Goal: Transaction & Acquisition: Purchase product/service

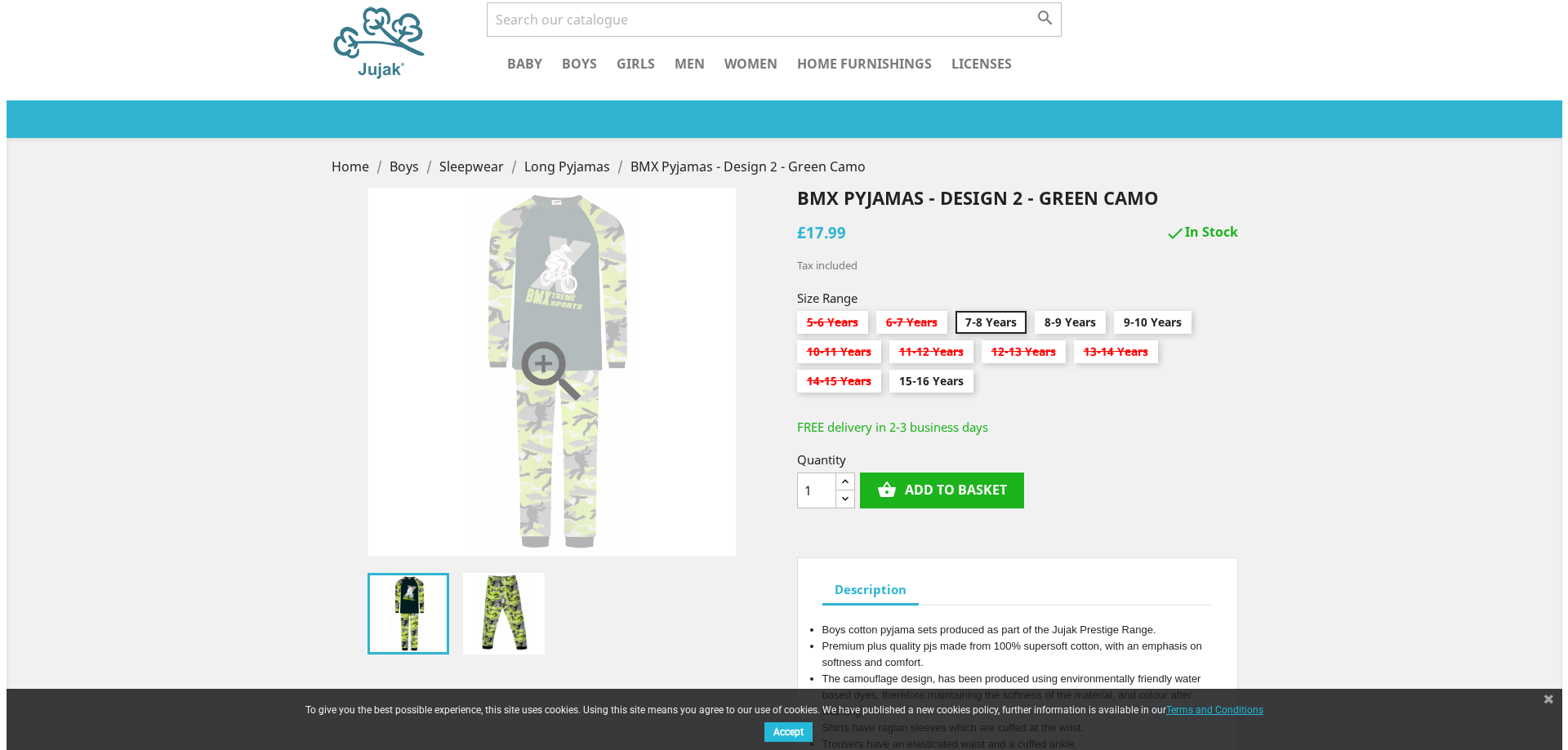
scroll to position [82, 0]
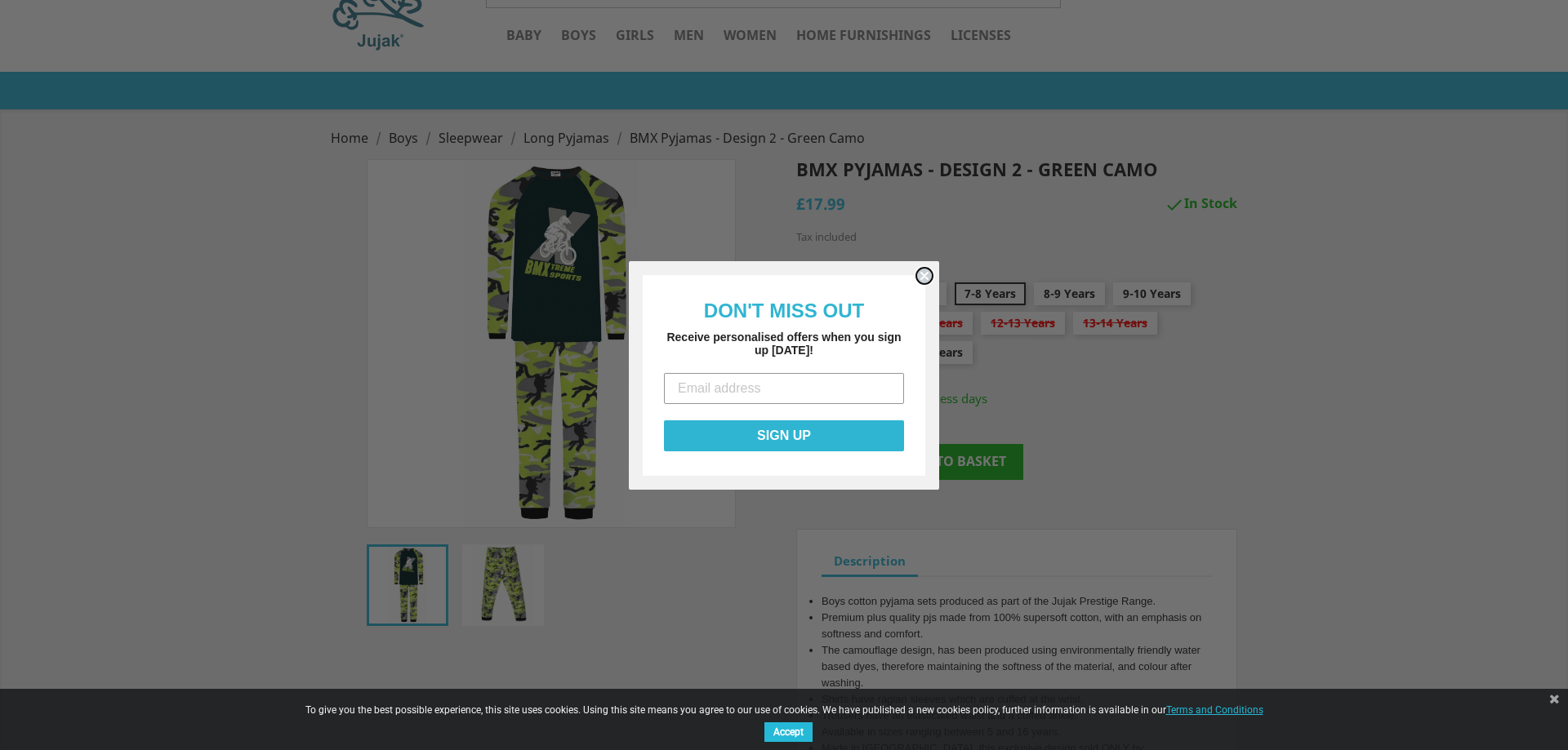
click at [931, 277] on circle "Close dialog" at bounding box center [925, 275] width 15 height 15
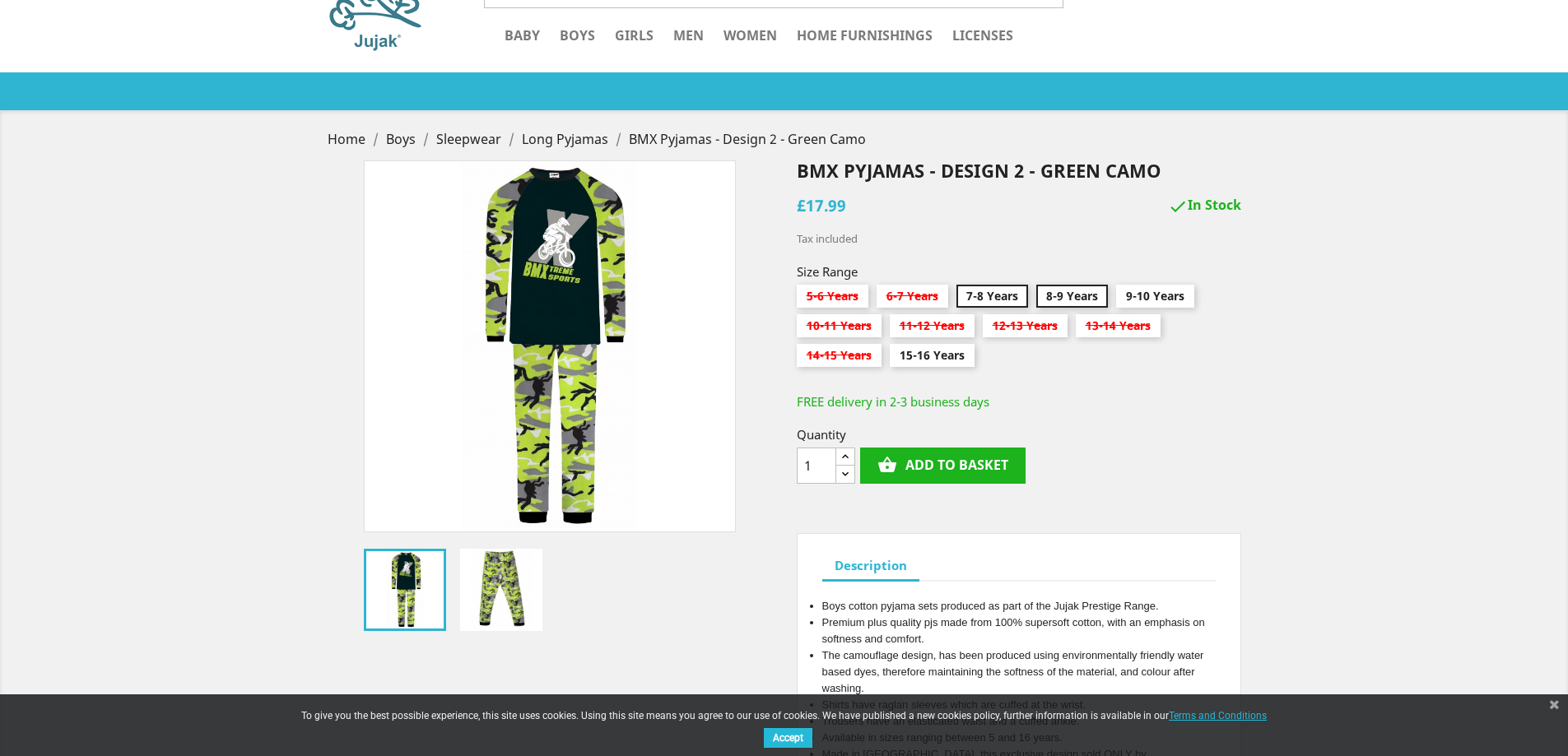
click at [1087, 296] on input "8-9 Years" at bounding box center [1072, 299] width 72 height 29
radio input "true"
click at [401, 593] on img at bounding box center [405, 590] width 82 height 82
click at [493, 587] on img at bounding box center [501, 590] width 82 height 82
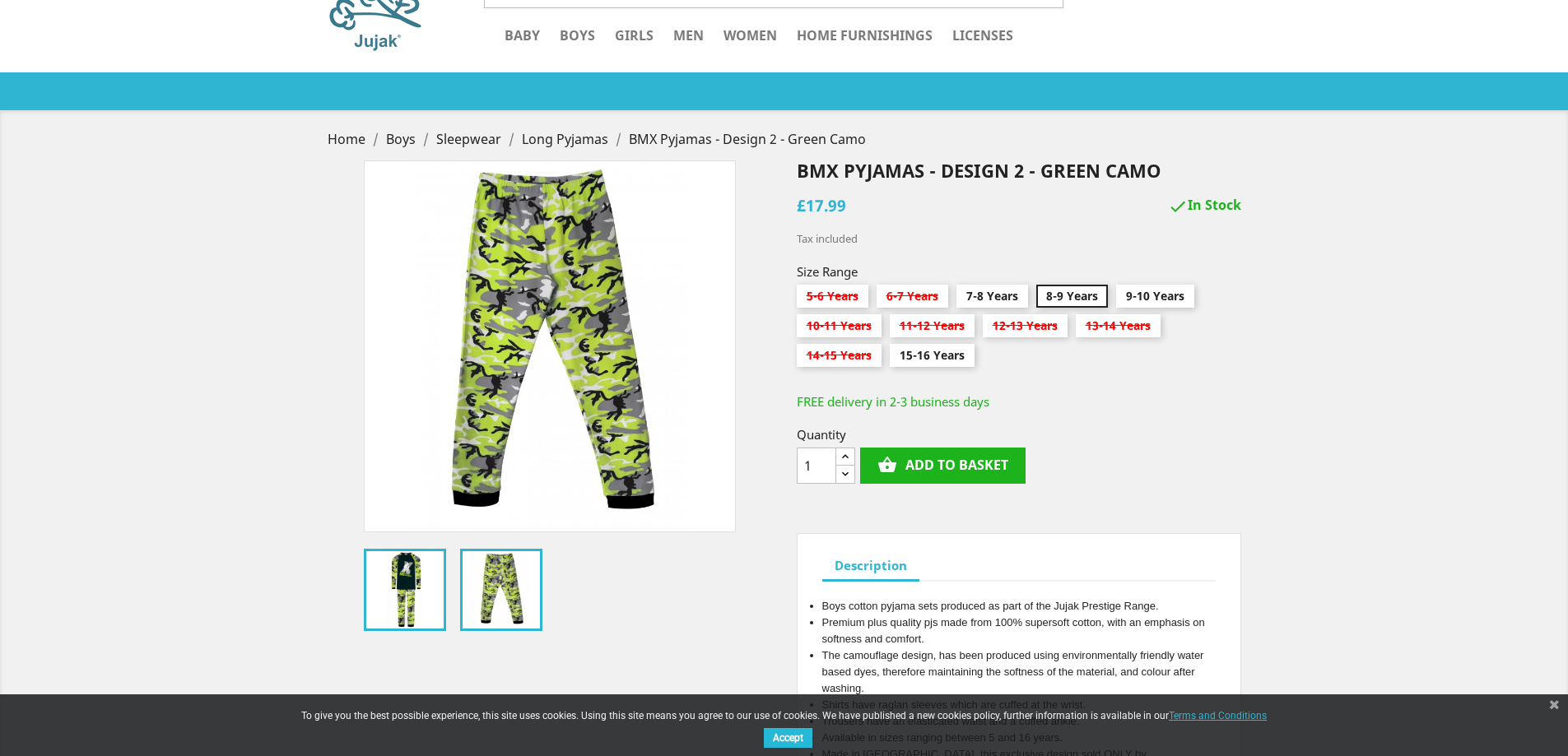
click at [427, 596] on img at bounding box center [405, 590] width 82 height 82
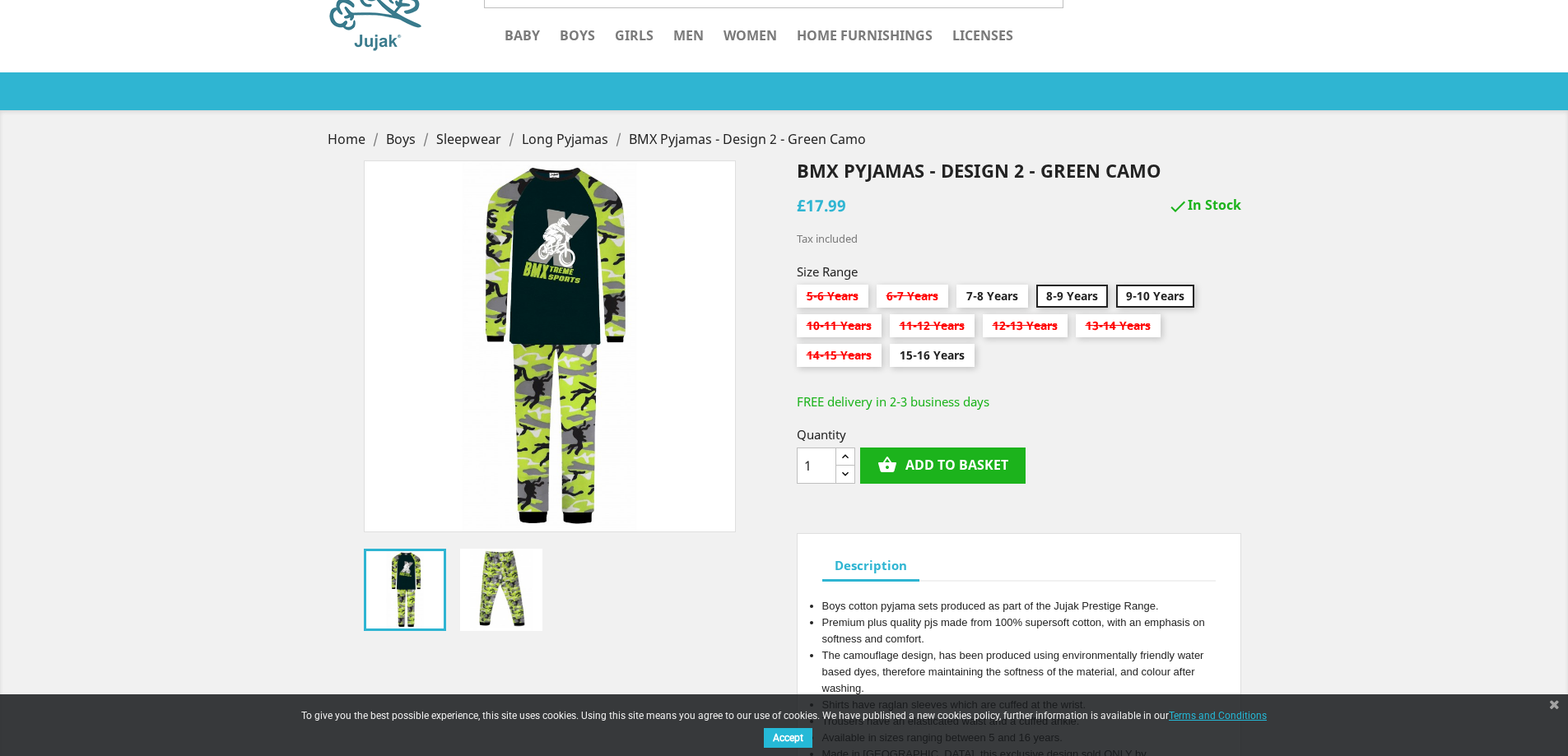
click at [1125, 290] on input "9-10 Years" at bounding box center [1155, 299] width 78 height 29
radio input "true"
click at [1071, 296] on input "8-9 Years" at bounding box center [1072, 299] width 72 height 29
radio input "true"
click at [970, 467] on button "shopping_basket Add to basket" at bounding box center [943, 466] width 166 height 36
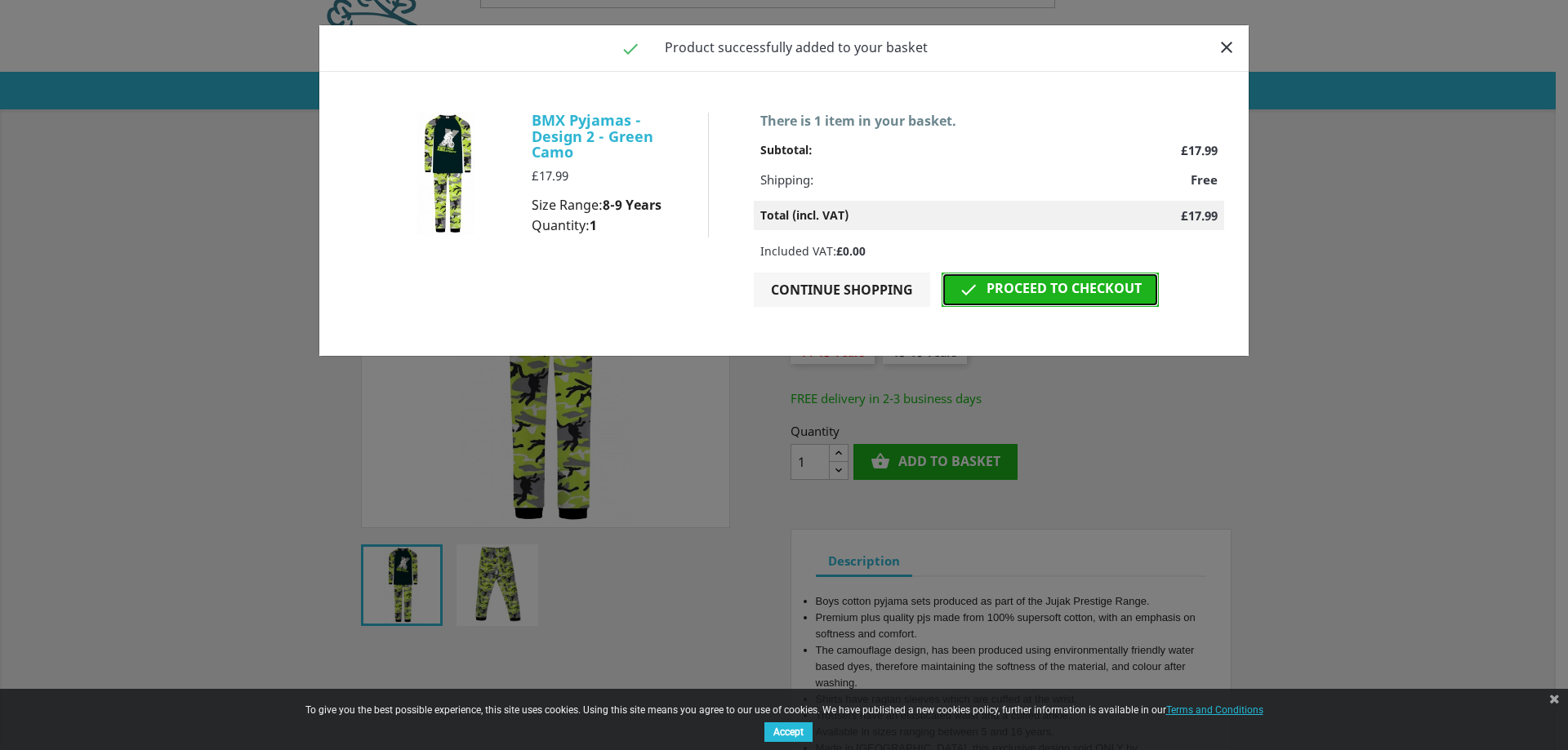
click at [1023, 289] on link " Proceed to checkout" at bounding box center [1050, 290] width 217 height 34
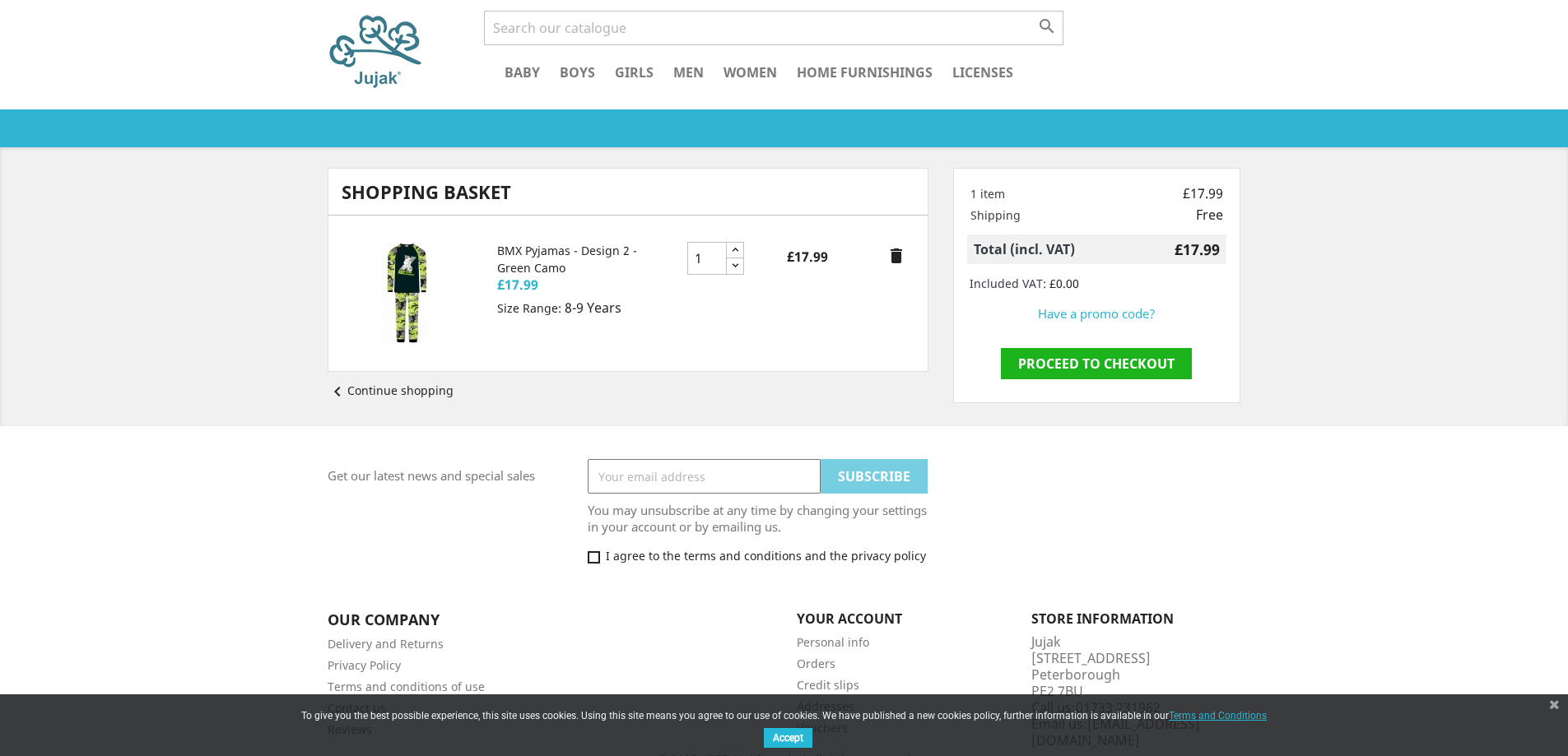
scroll to position [70, 0]
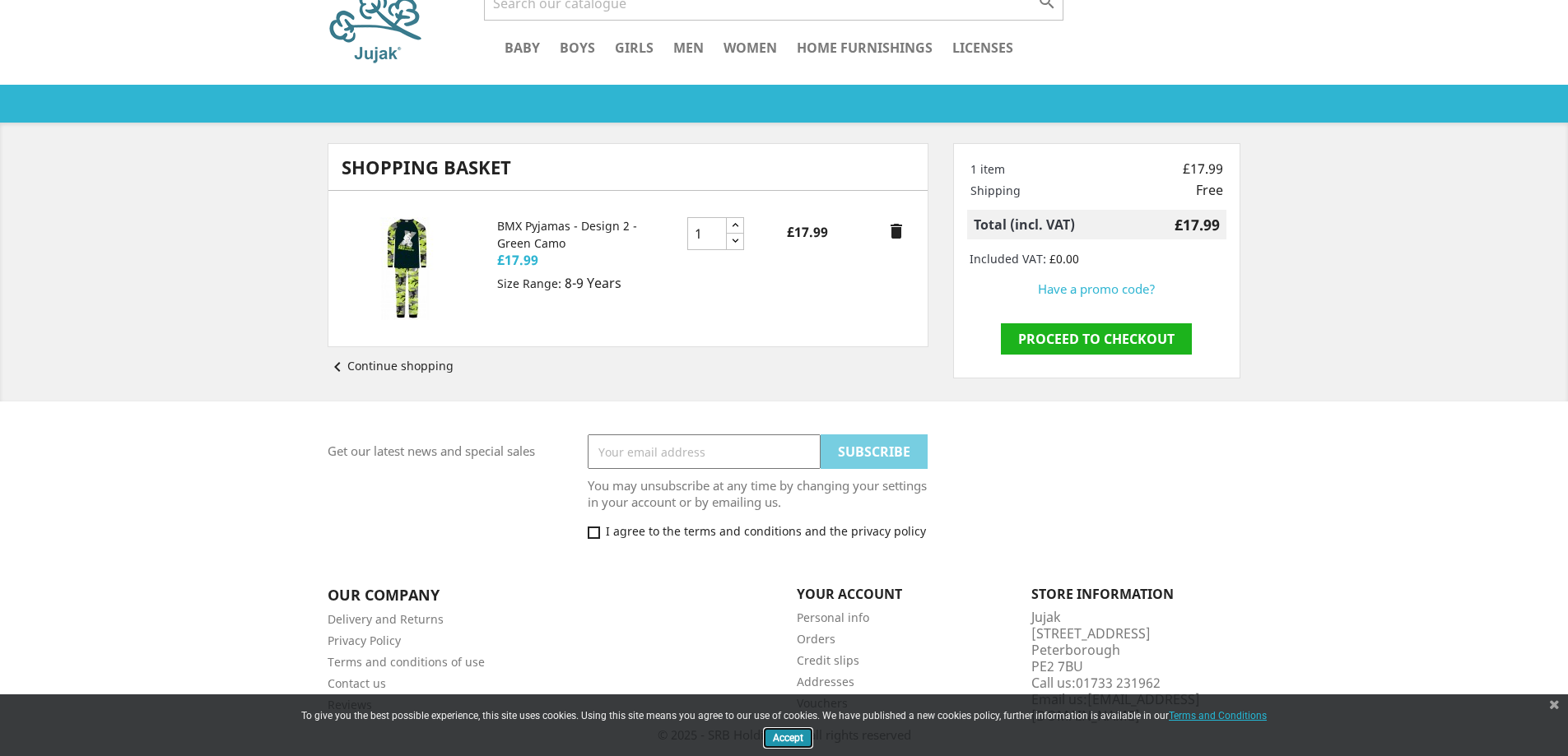
click at [796, 743] on button "Accept" at bounding box center [788, 738] width 49 height 20
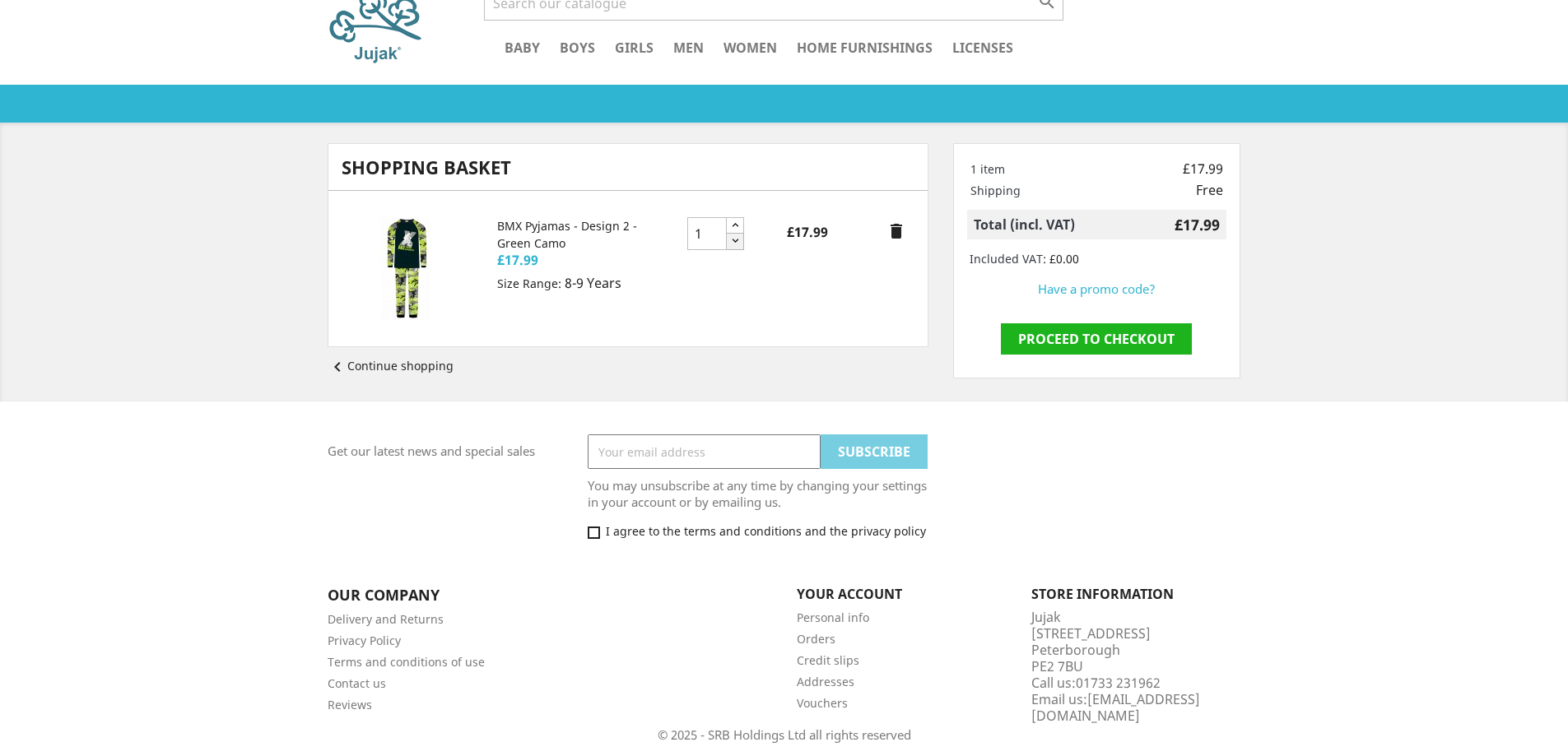
click at [737, 243] on icon "button" at bounding box center [735, 241] width 12 height 12
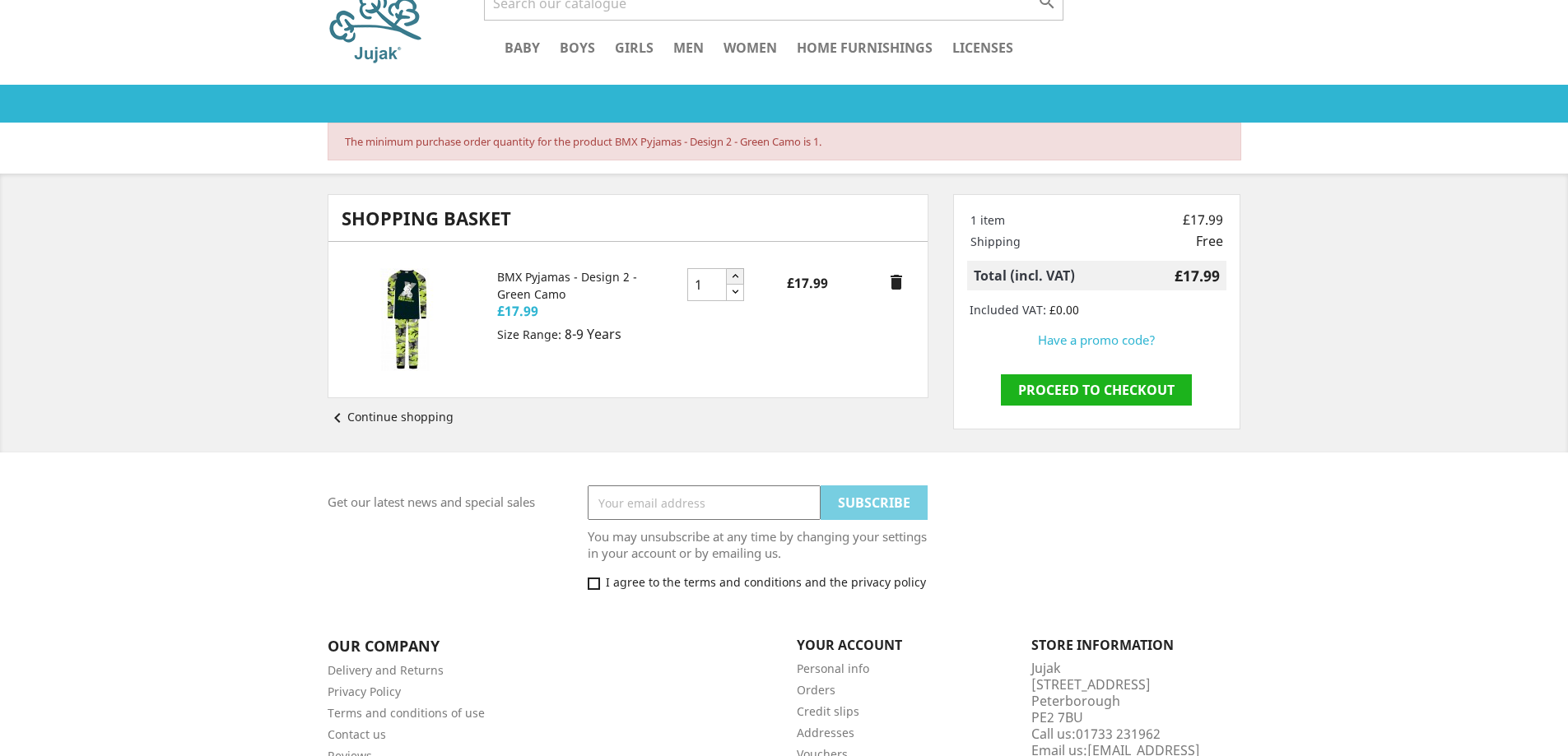
type input "2"
click at [739, 268] on button "button" at bounding box center [735, 277] width 18 height 17
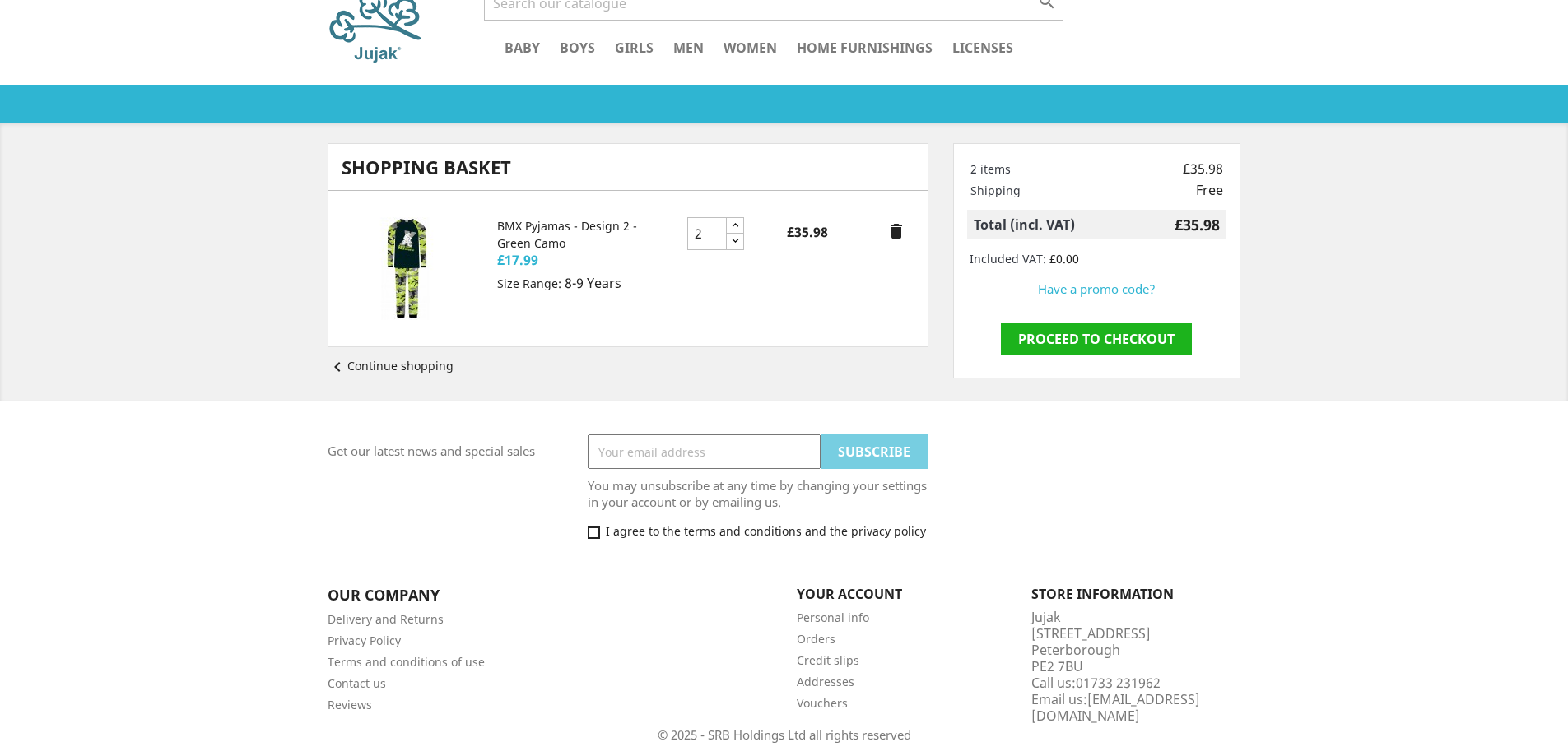
click at [738, 290] on div at bounding box center [628, 269] width 573 height 103
type input "1"
click at [729, 238] on icon "button" at bounding box center [735, 241] width 12 height 12
click at [542, 228] on link "BMX Pyjamas - Design 2 - Green Camo" at bounding box center [566, 235] width 140 height 33
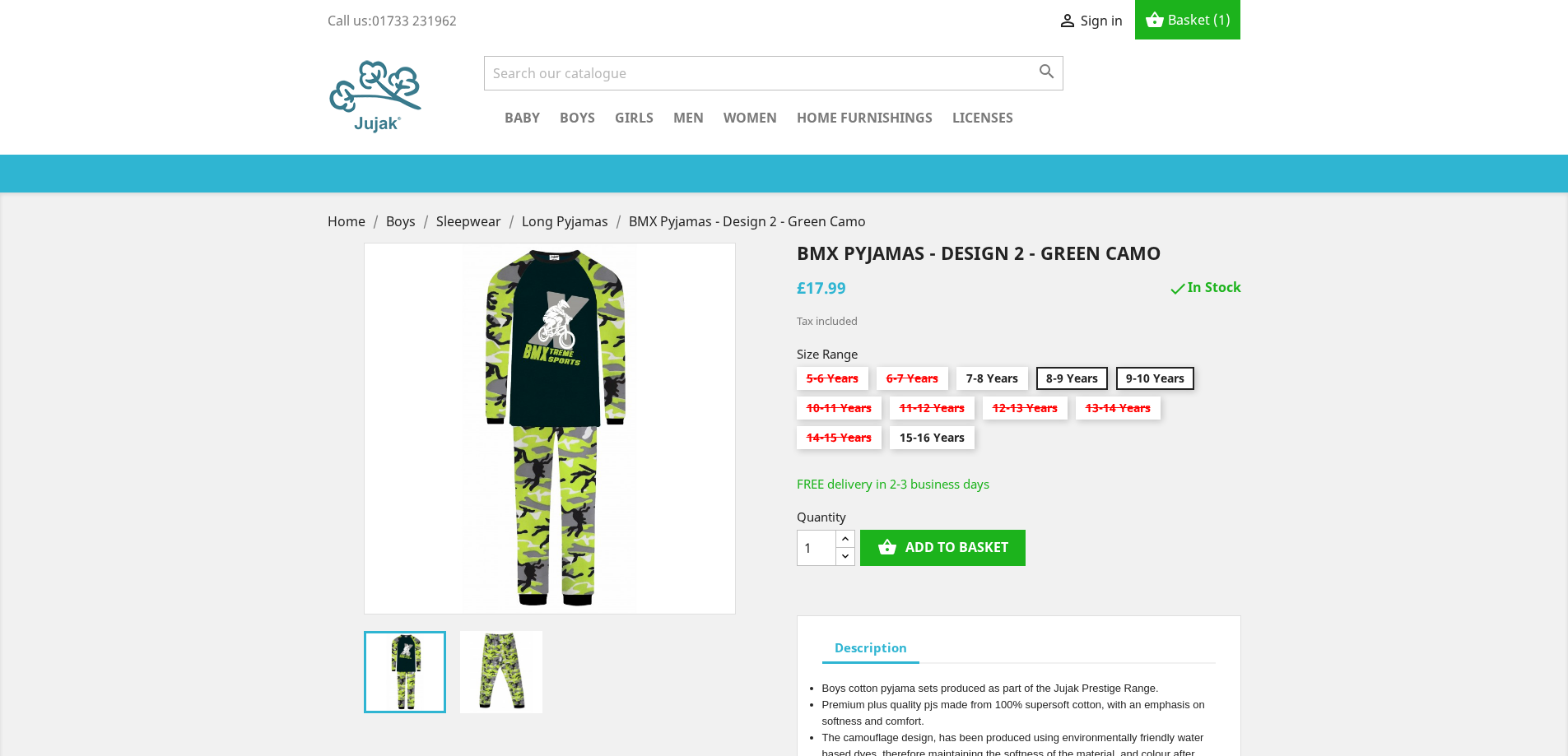
click at [1157, 381] on input "9-10 Years" at bounding box center [1155, 381] width 78 height 29
radio input "true"
click at [918, 550] on button "shopping_basket Add to basket" at bounding box center [943, 548] width 166 height 36
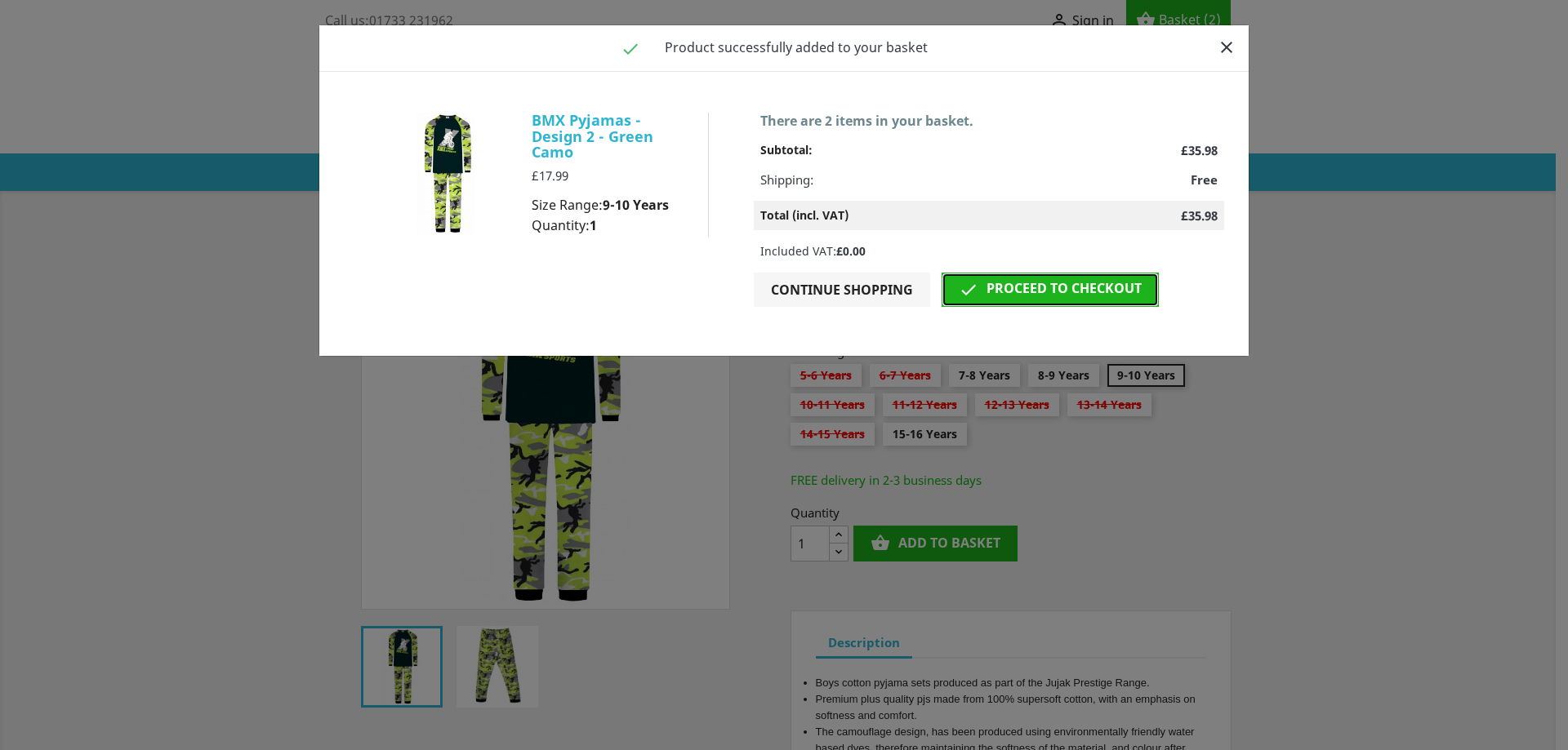
click at [1029, 290] on link " Proceed to checkout" at bounding box center [1050, 290] width 217 height 34
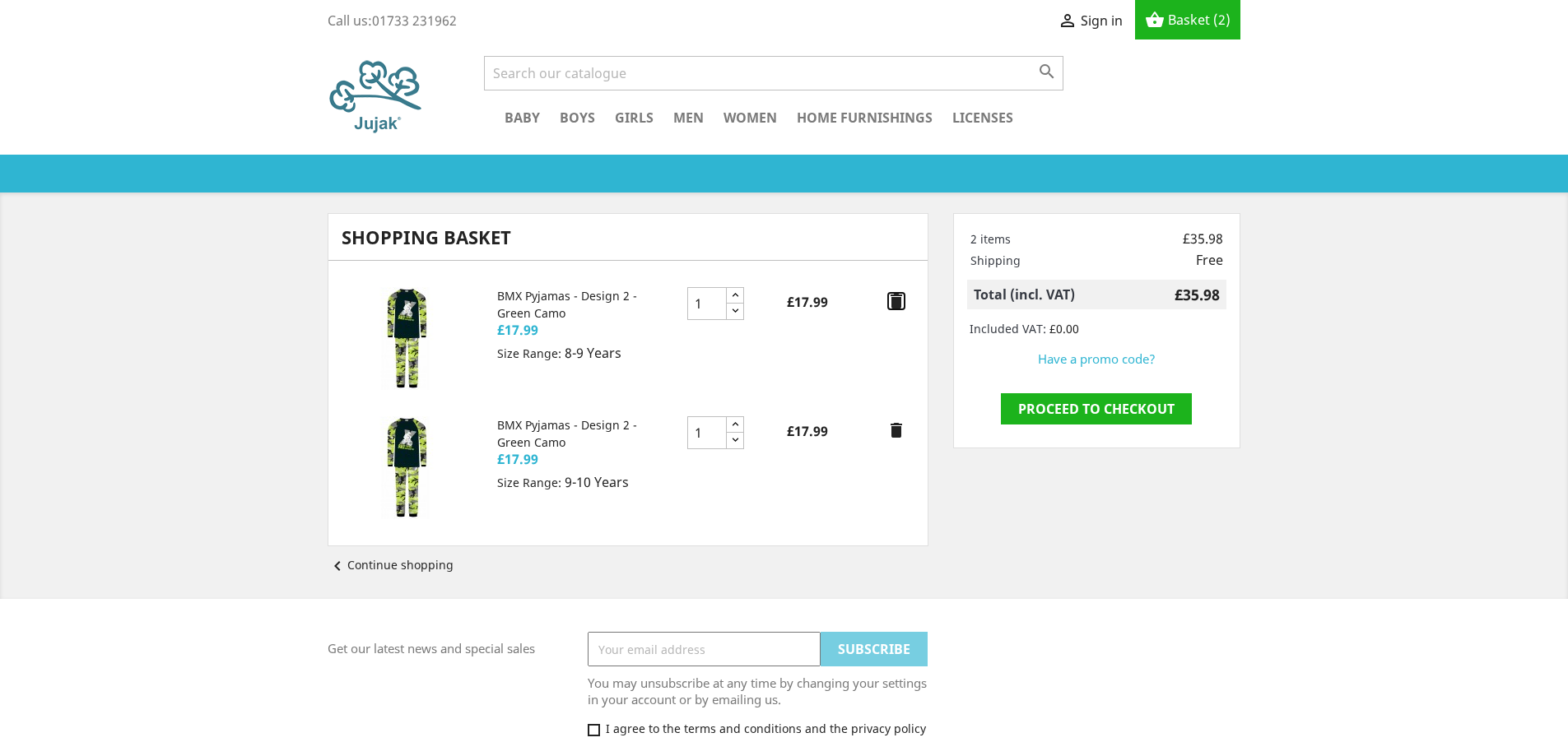
click at [894, 299] on icon "delete" at bounding box center [896, 301] width 20 height 20
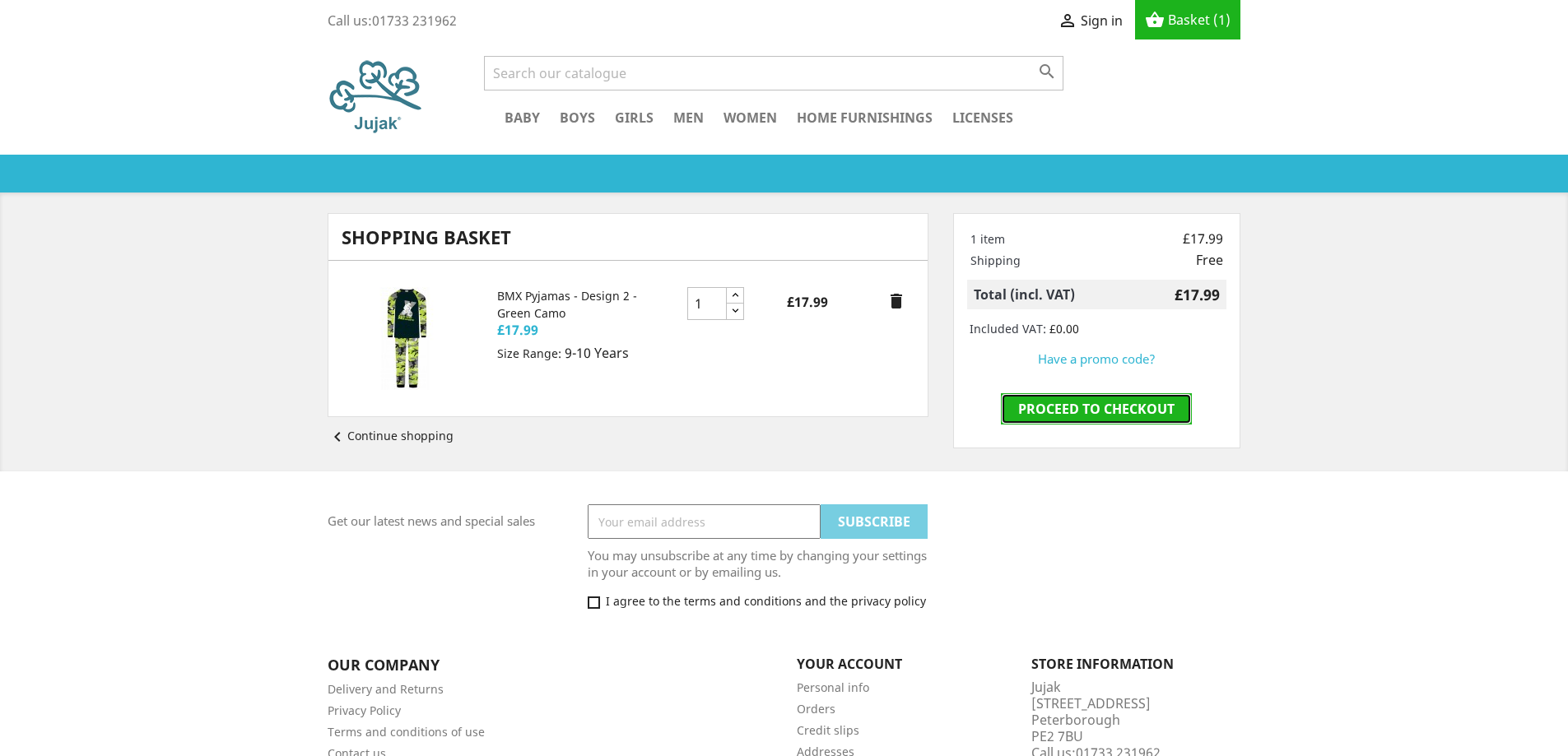
click at [1085, 404] on link "Proceed to checkout" at bounding box center [1096, 409] width 191 height 31
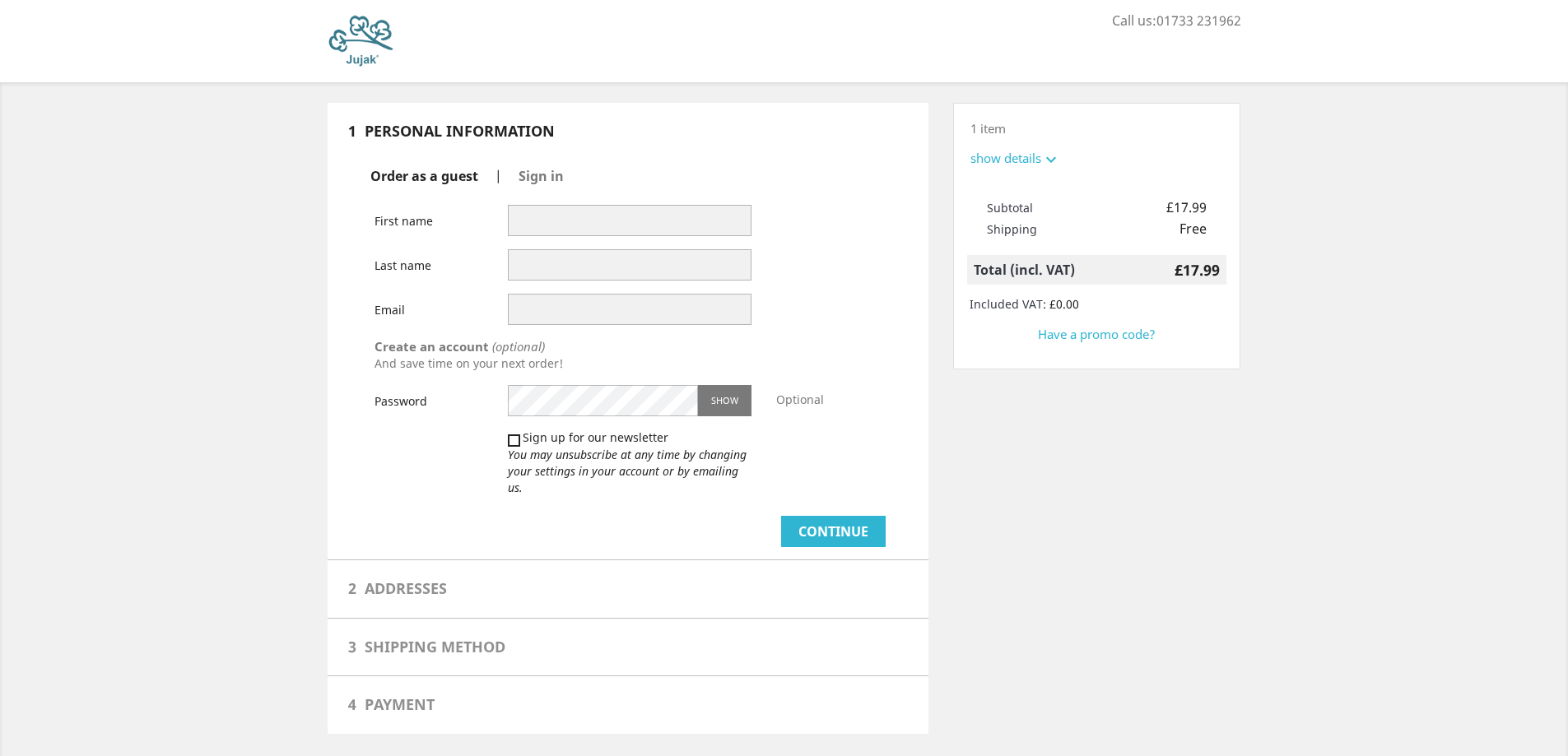
click at [610, 199] on div "Order as a guest | Sign in First name Last name Email" at bounding box center [628, 358] width 576 height 380
click at [610, 209] on input "text" at bounding box center [630, 220] width 244 height 31
type input "[PERSON_NAME]"
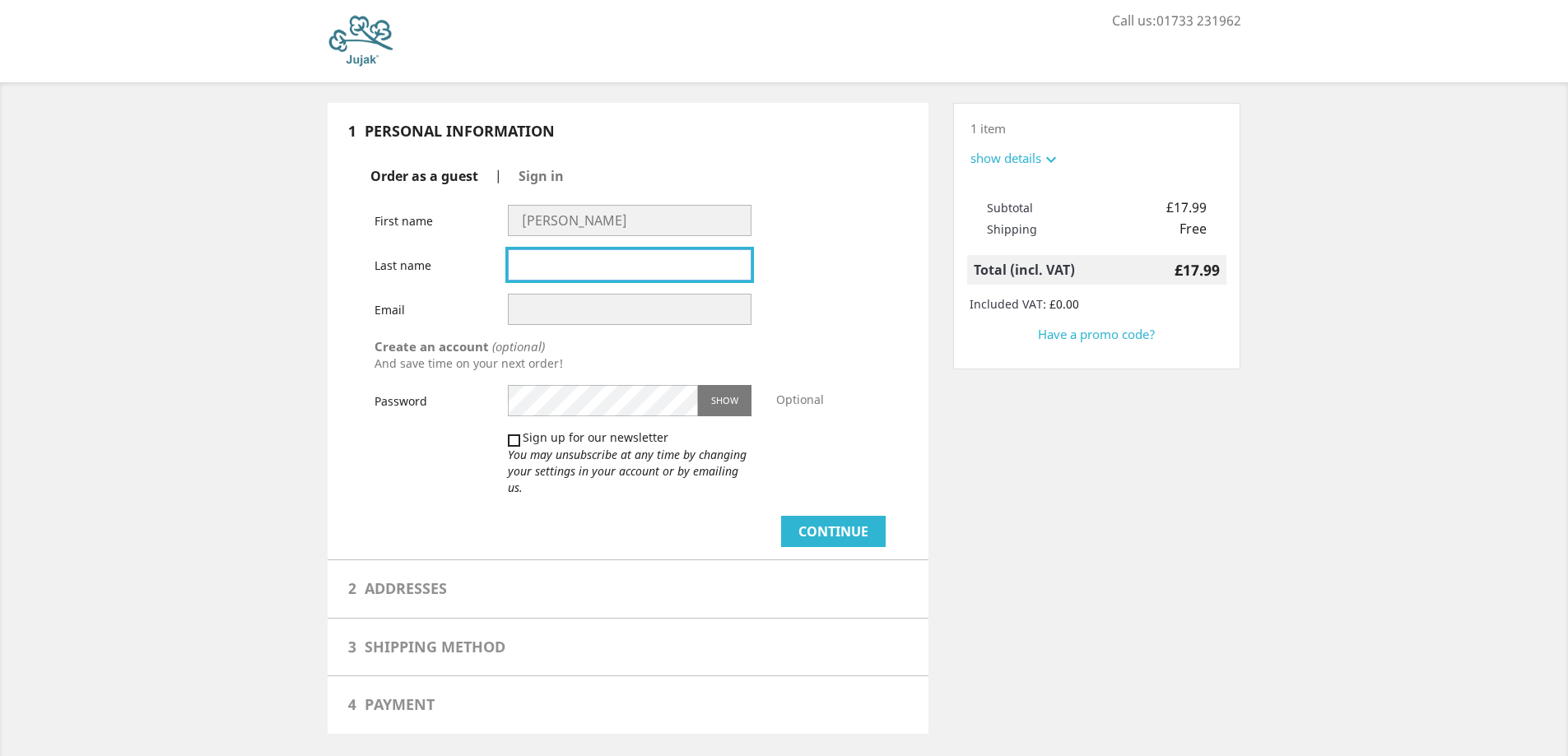
click at [616, 264] on input "text" at bounding box center [630, 265] width 244 height 31
type input "Renders"
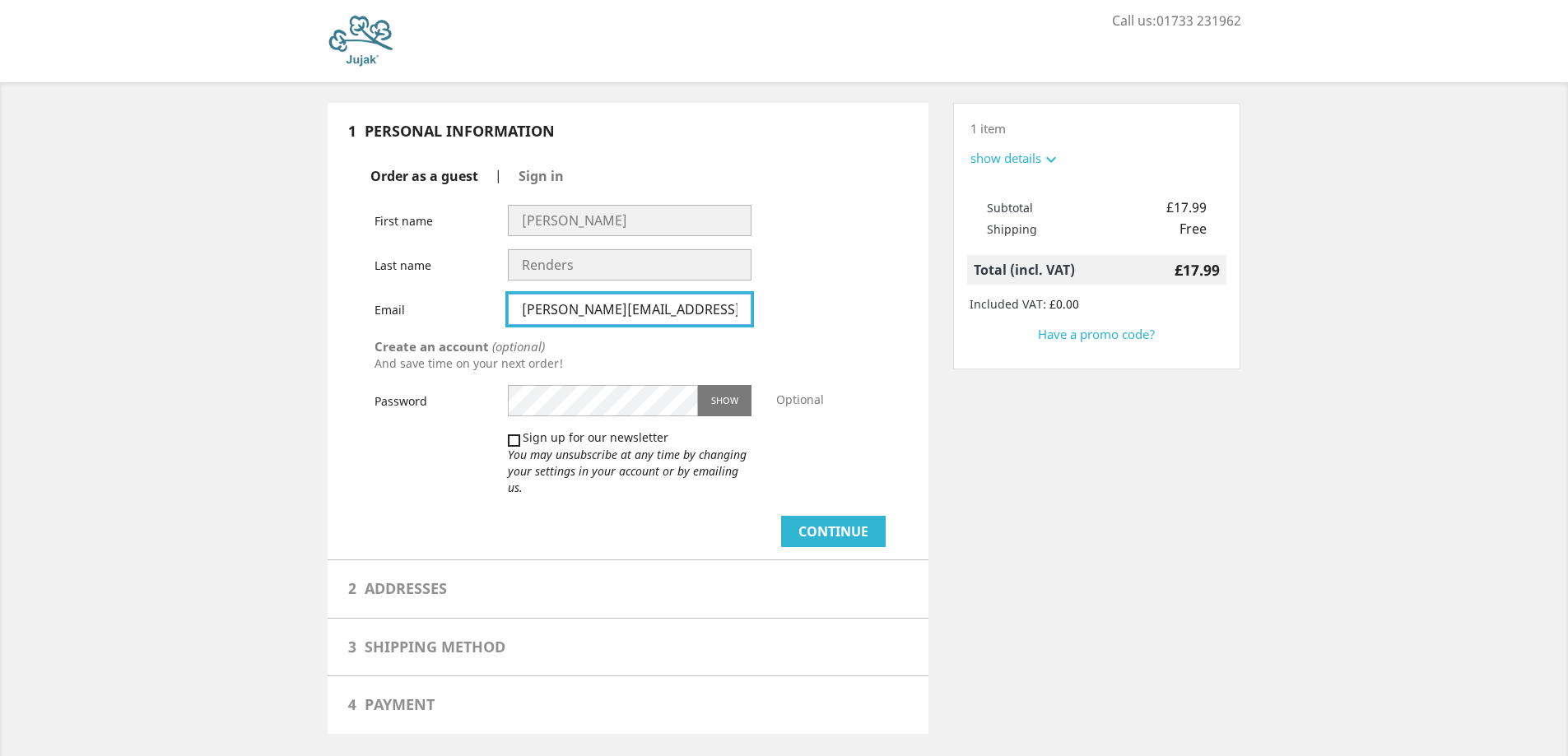
type input "[PERSON_NAME][EMAIL_ADDRESS][PERSON_NAME][DOMAIN_NAME]"
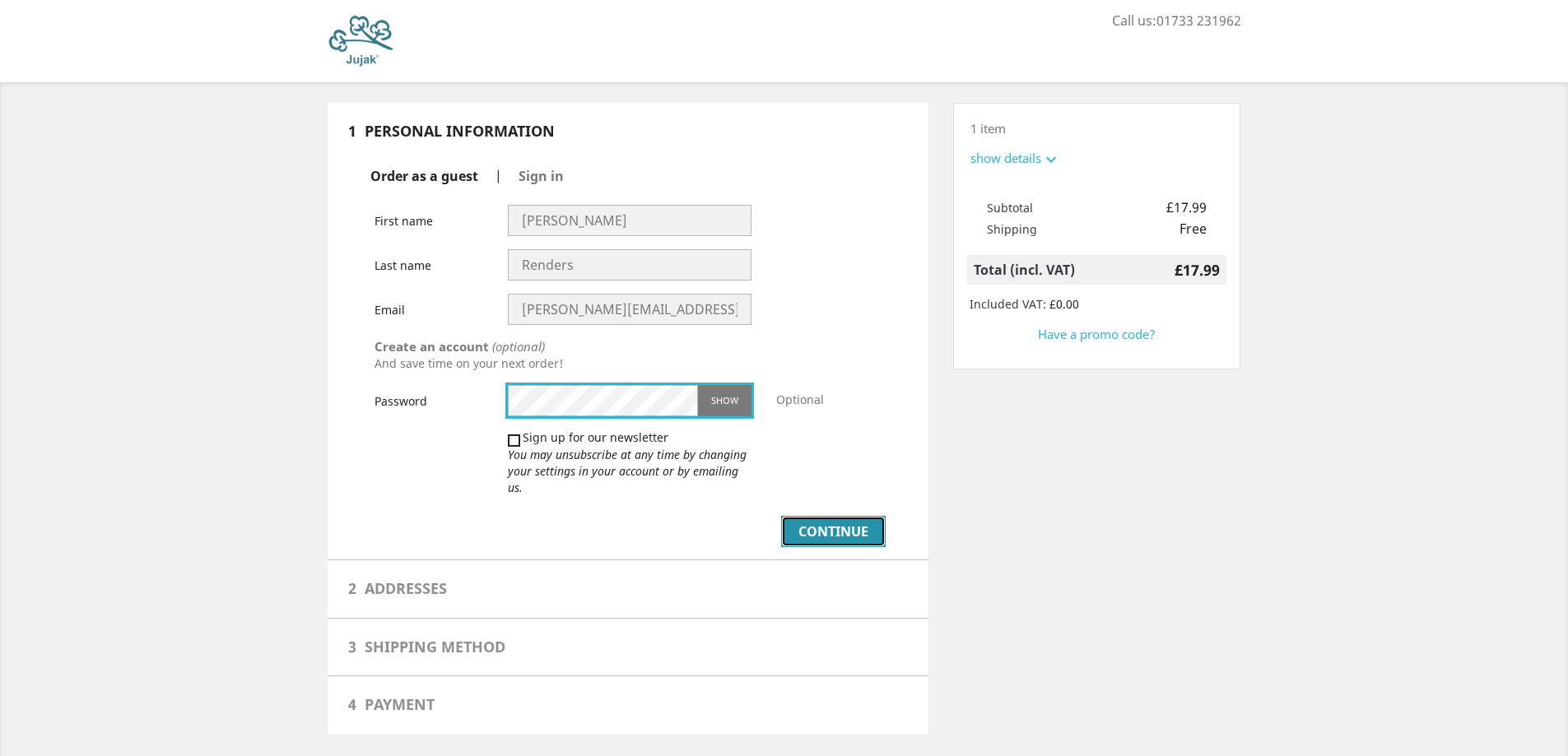
click at [823, 516] on button "Continue" at bounding box center [833, 531] width 105 height 31
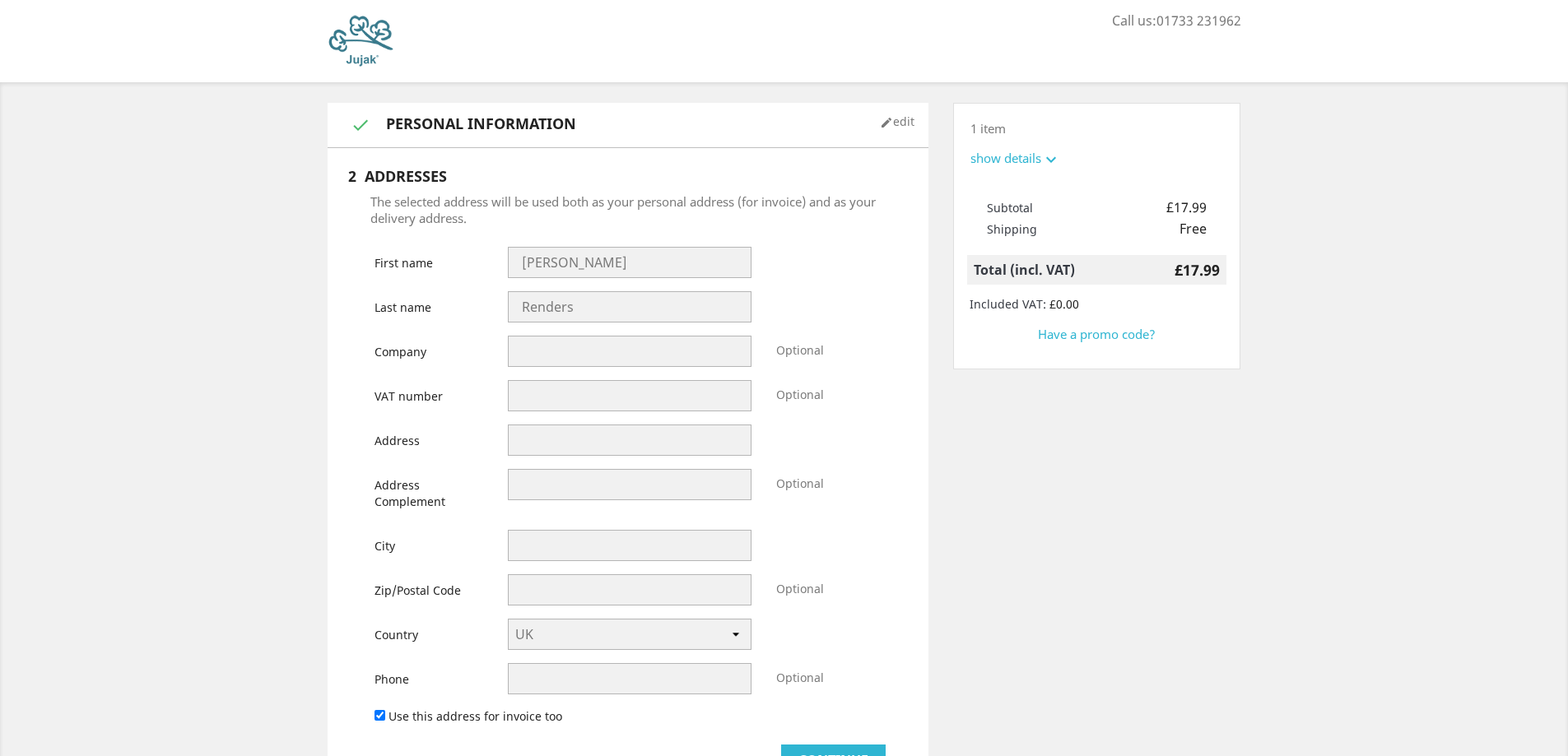
select select "246"
click at [604, 425] on input "text" at bounding box center [630, 440] width 244 height 31
type input "A"
type input "Heezerweg 250"
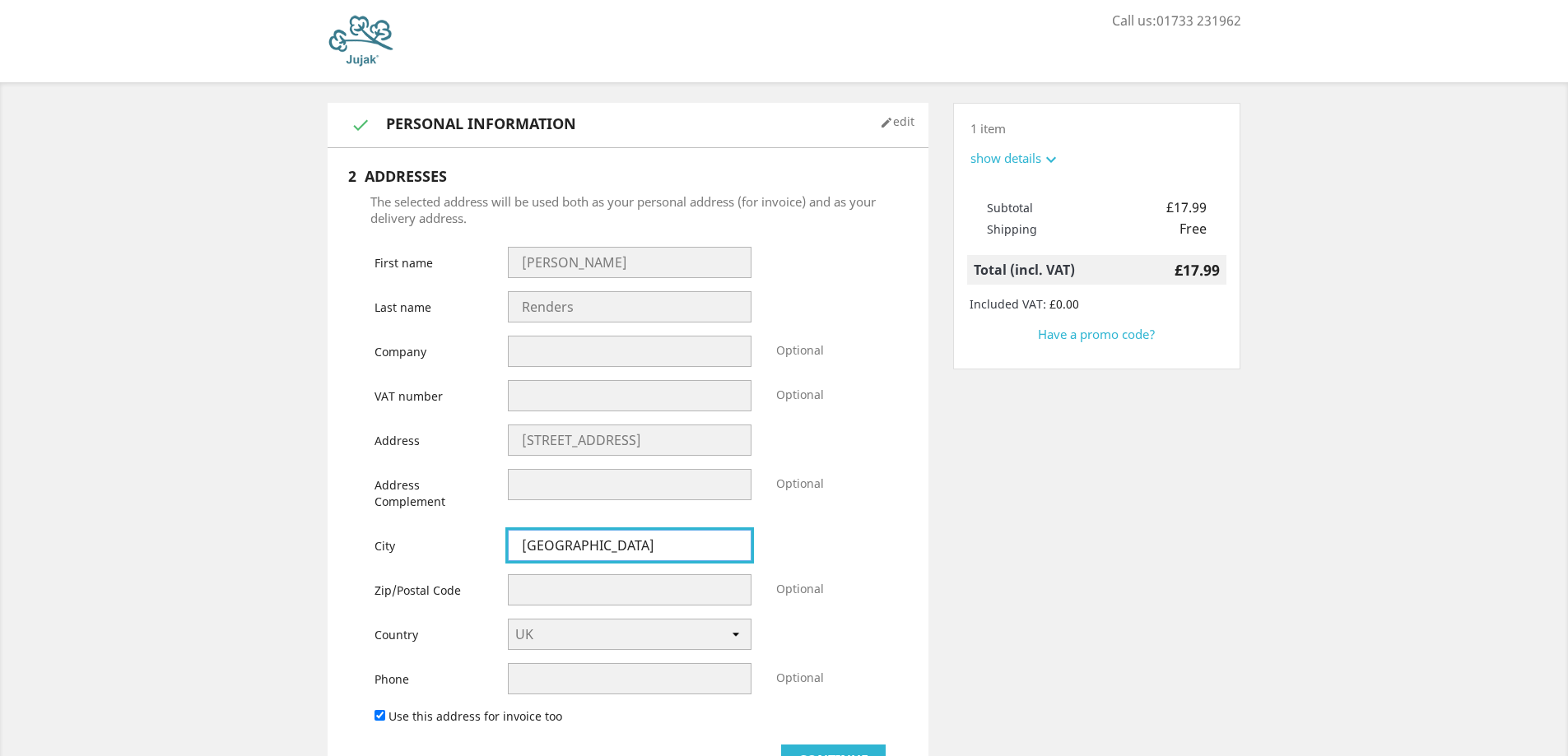
type input "Eindhoven"
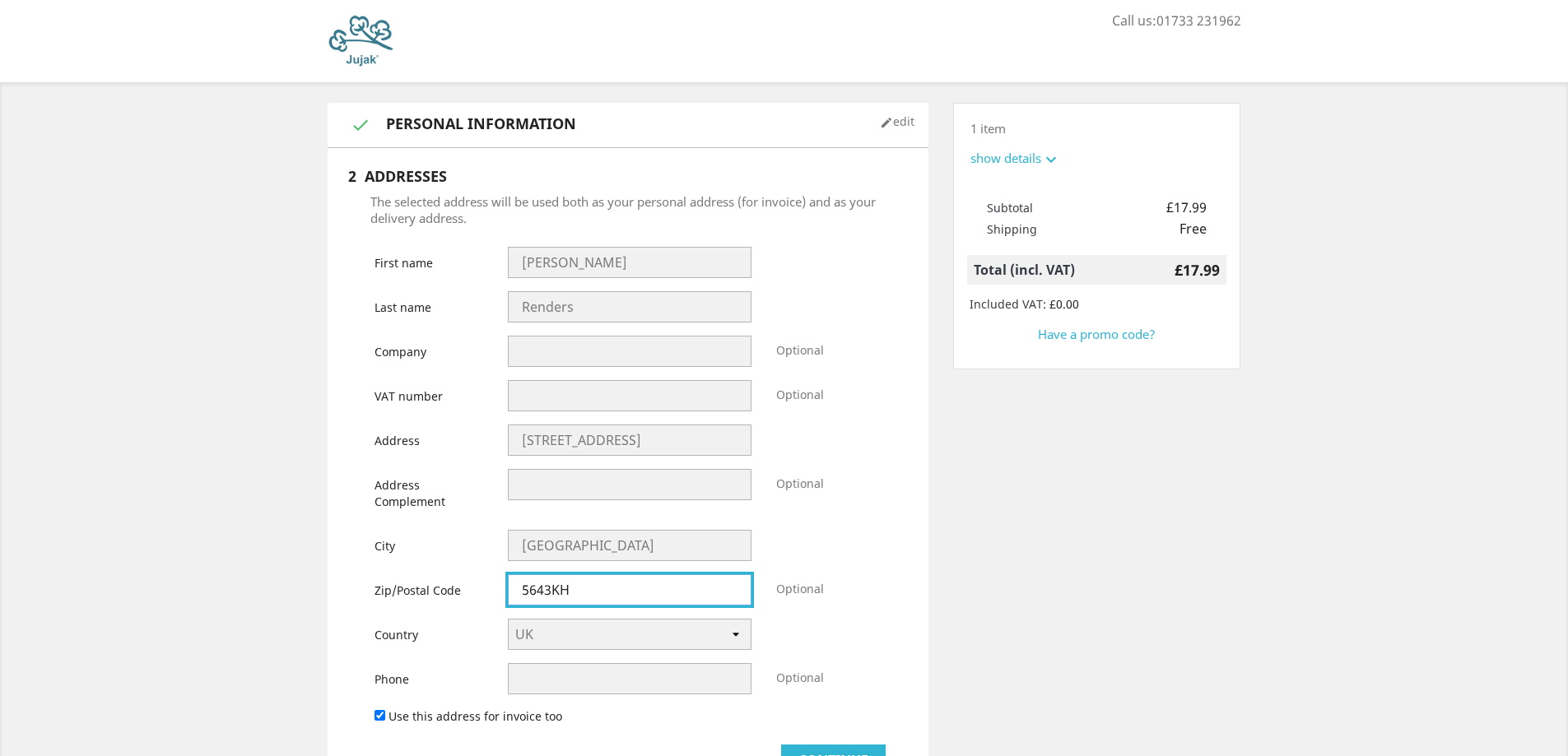
type input "5643KH"
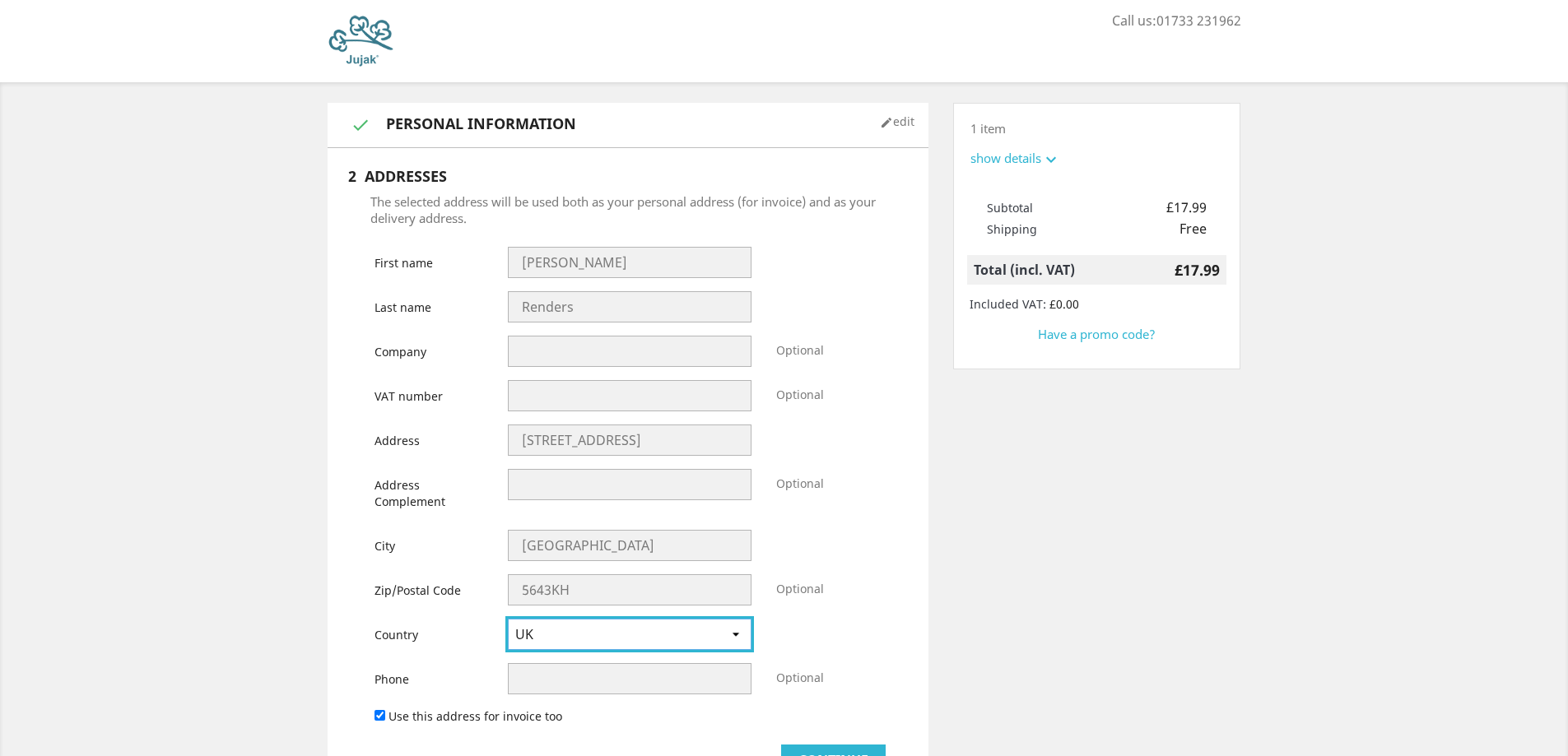
click at [598, 648] on select "-- please choose -- UK" at bounding box center [630, 635] width 244 height 31
click at [559, 635] on select "-- please choose -- UK" at bounding box center [630, 635] width 244 height 31
click at [561, 629] on select "-- please choose -- UK" at bounding box center [630, 635] width 244 height 31
click at [546, 637] on select "-- please choose -- UK" at bounding box center [630, 635] width 244 height 31
